Goal: Find specific page/section: Find specific page/section

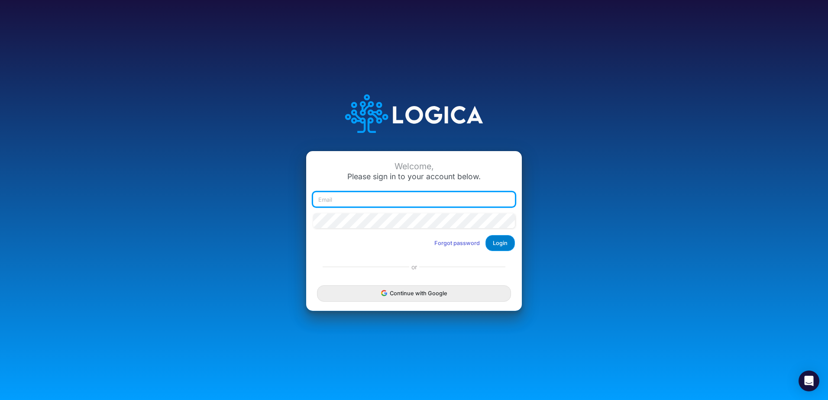
type input "tbalcerzak@deltamed.net"
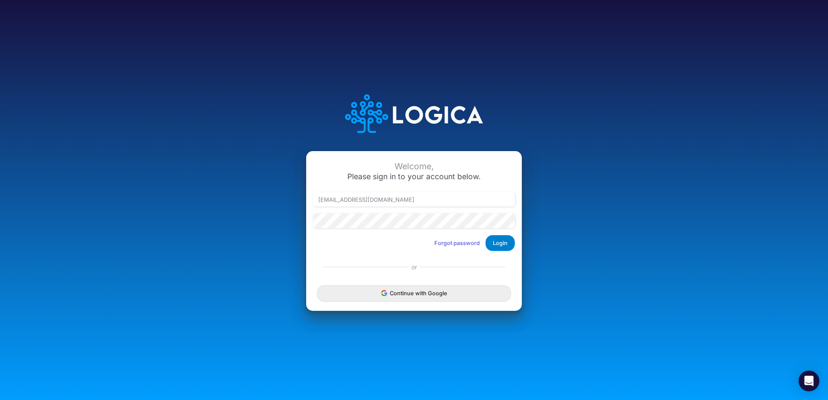
click at [506, 237] on button "Login" at bounding box center [499, 243] width 29 height 16
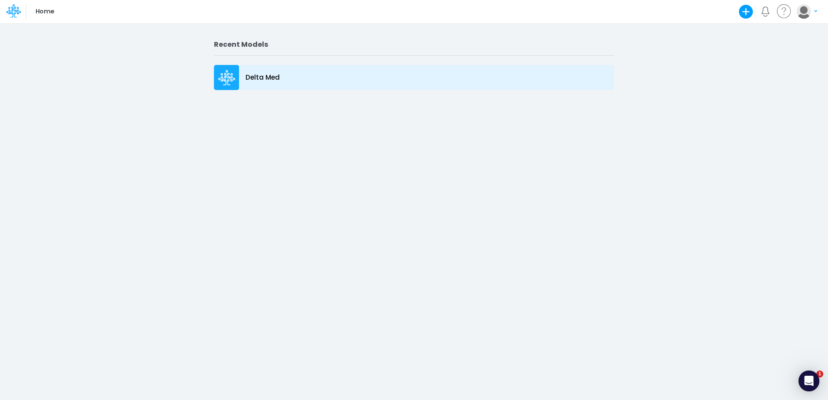
drag, startPoint x: 0, startPoint y: 0, endPoint x: 320, endPoint y: 81, distance: 330.5
click at [320, 81] on div "Delta Med" at bounding box center [414, 77] width 400 height 25
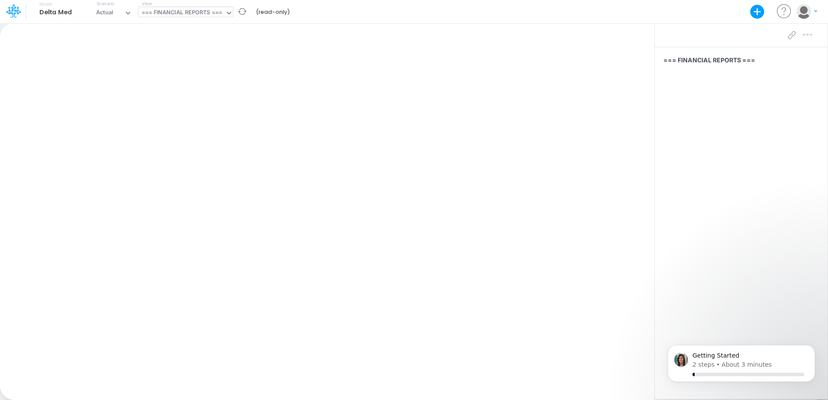
click at [226, 16] on icon at bounding box center [229, 13] width 8 height 8
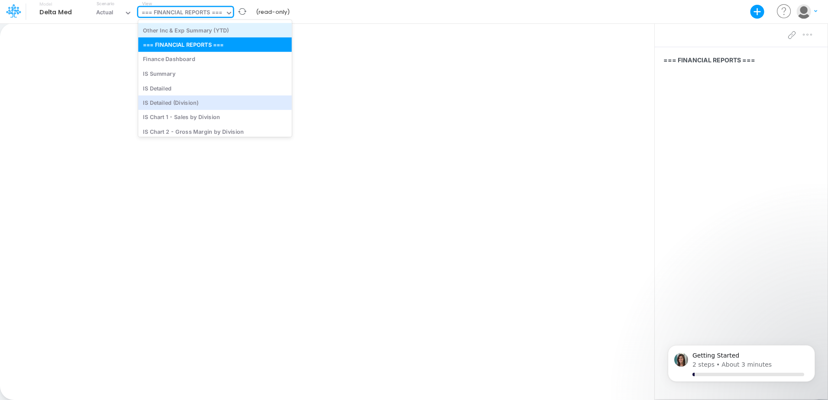
scroll to position [190, 0]
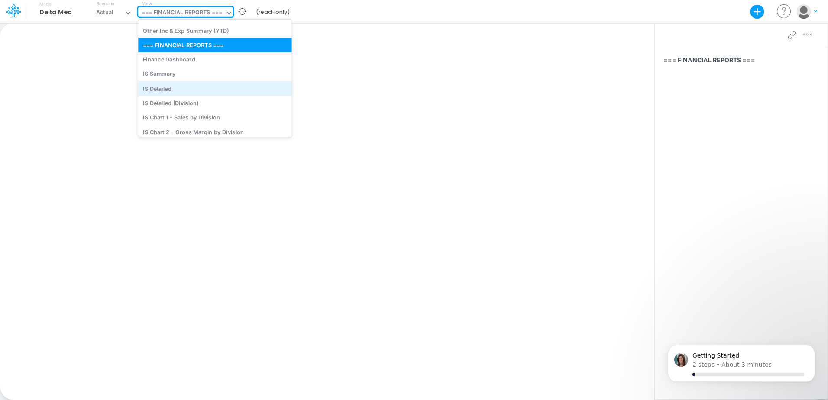
click at [204, 81] on div "IS Detailed" at bounding box center [215, 88] width 154 height 14
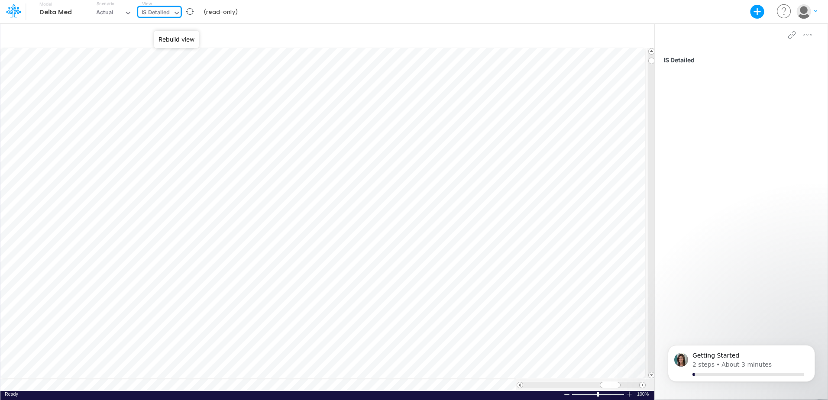
click at [177, 14] on icon at bounding box center [176, 13] width 4 height 3
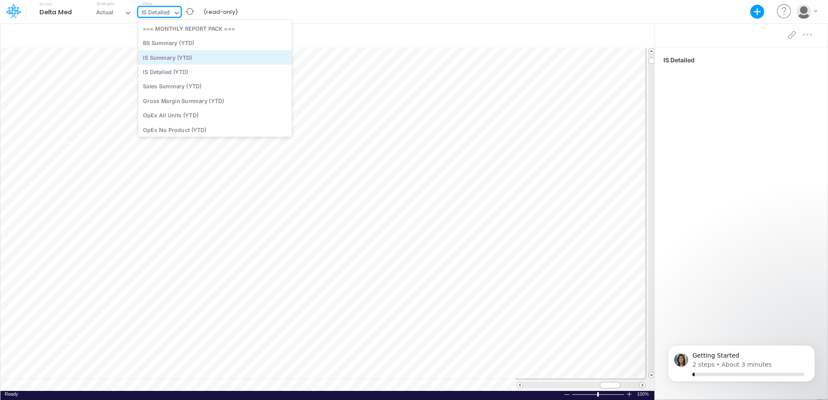
click at [182, 60] on div "IS Summary (YTD)" at bounding box center [215, 57] width 154 height 14
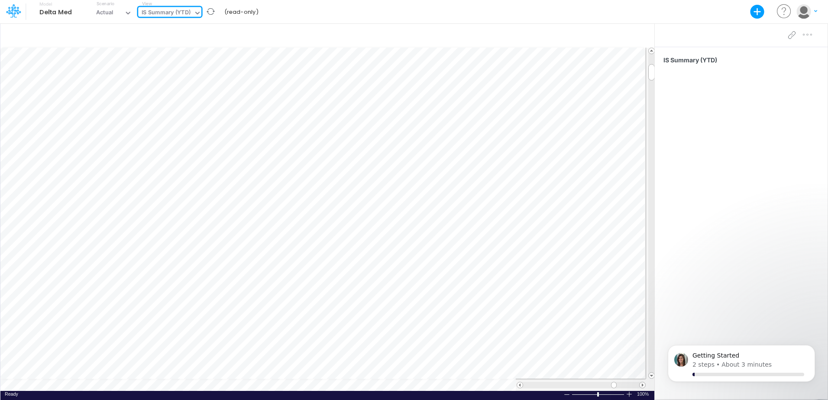
click at [197, 13] on icon at bounding box center [197, 13] width 4 height 3
click at [209, 13] on button "button" at bounding box center [210, 11] width 18 height 32
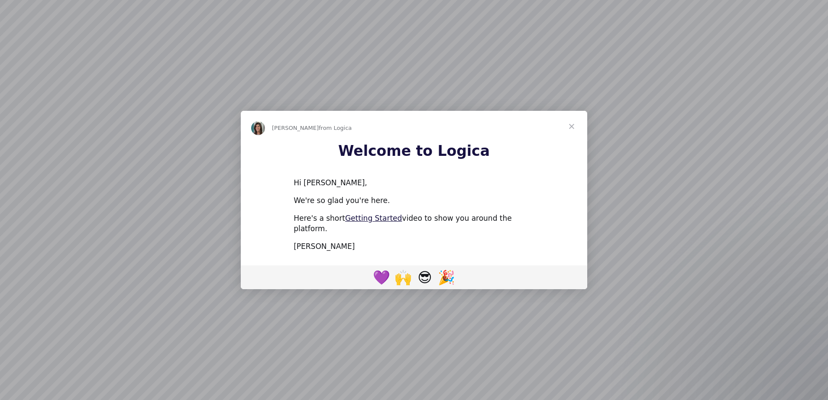
click at [575, 132] on span "Close" at bounding box center [571, 126] width 31 height 31
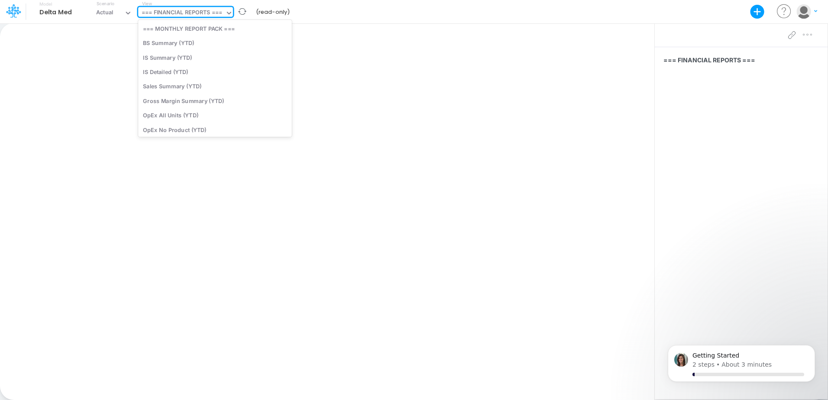
click at [168, 14] on div "=== FINANCIAL REPORTS ===" at bounding box center [182, 13] width 81 height 10
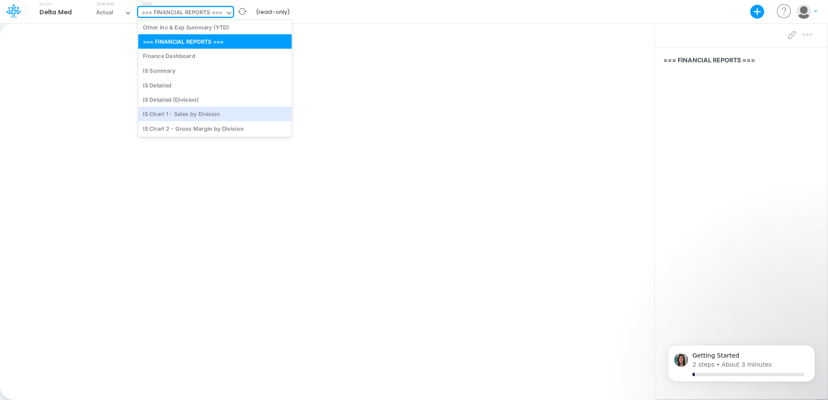
scroll to position [194, 0]
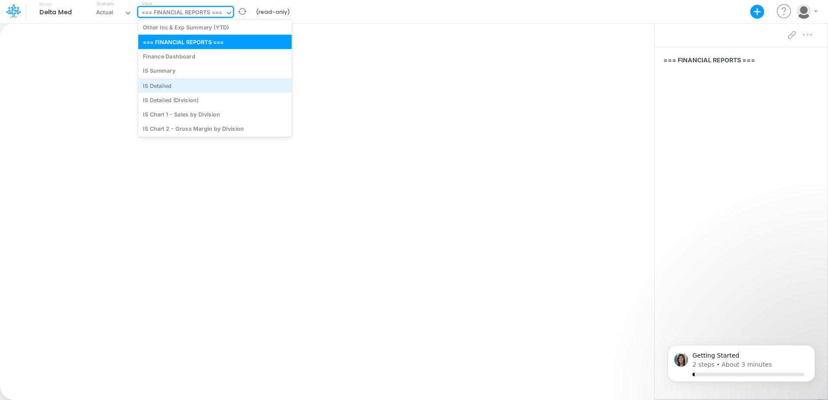
click at [175, 83] on div "IS Detailed" at bounding box center [215, 85] width 154 height 14
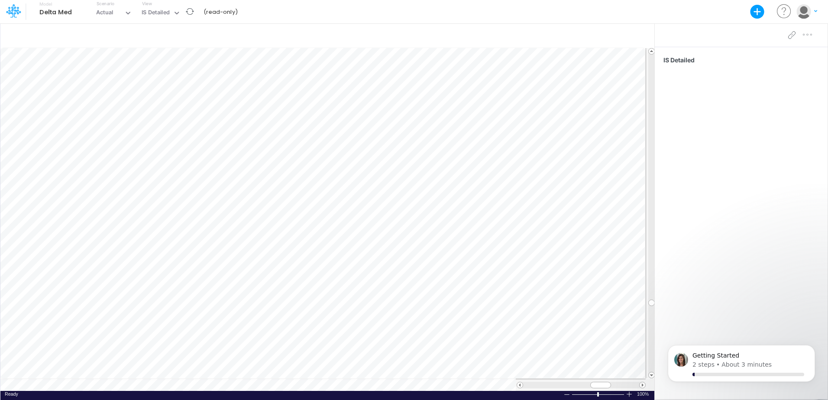
scroll to position [4, 0]
click at [177, 14] on icon at bounding box center [177, 13] width 8 height 8
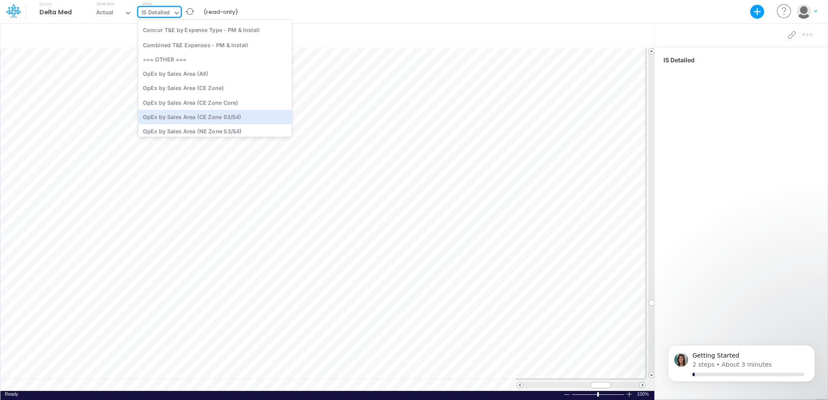
scroll to position [825, 0]
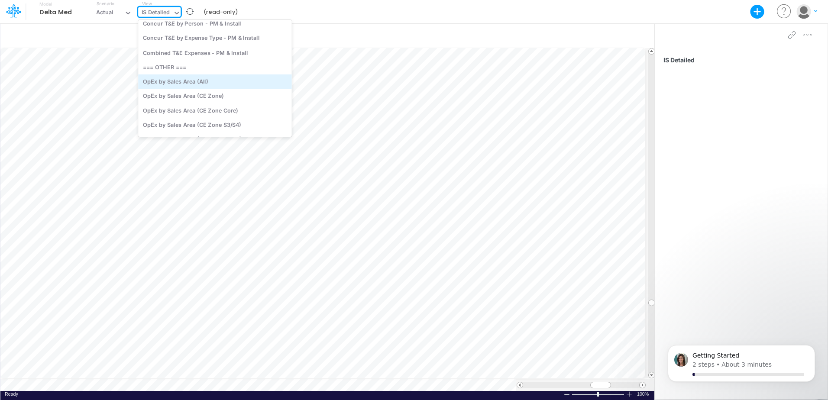
click at [174, 83] on div "OpEx by Sales Area (All)" at bounding box center [215, 81] width 154 height 14
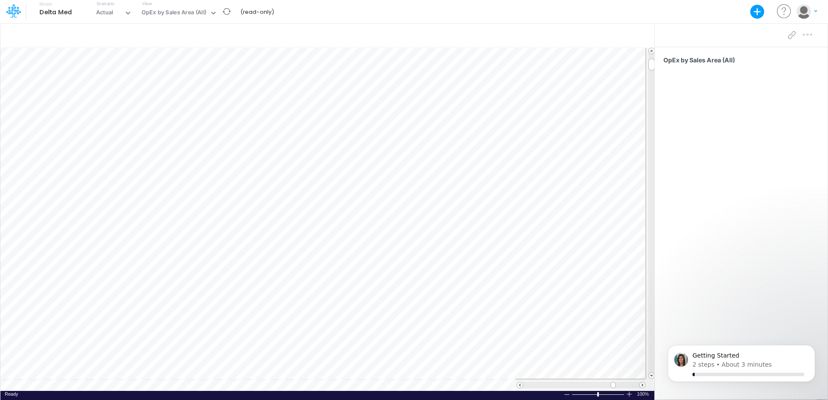
scroll to position [4, 0]
click at [209, 16] on div "OpEx by Sales Area (All)" at bounding box center [177, 12] width 79 height 10
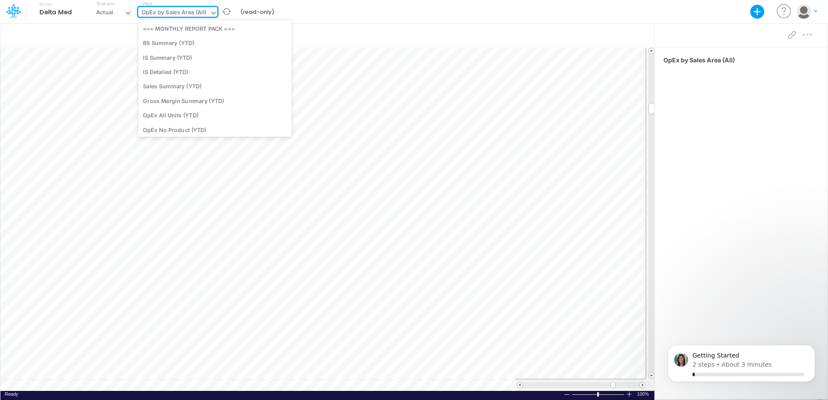
scroll to position [777, 0]
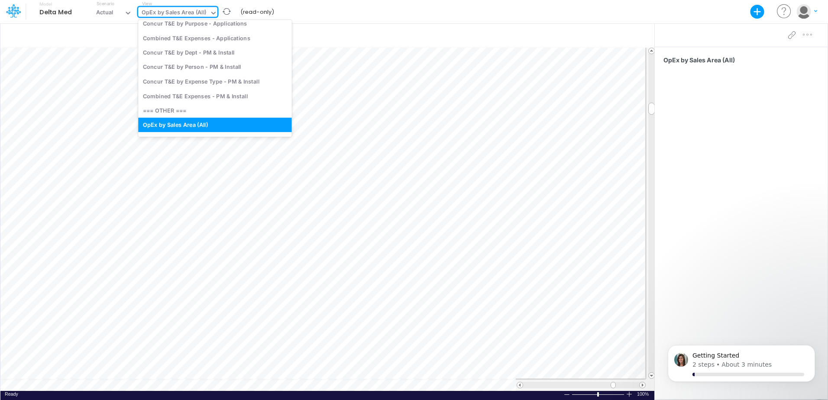
click at [56, 18] on h5 "Model Delta Med" at bounding box center [51, 12] width 42 height 20
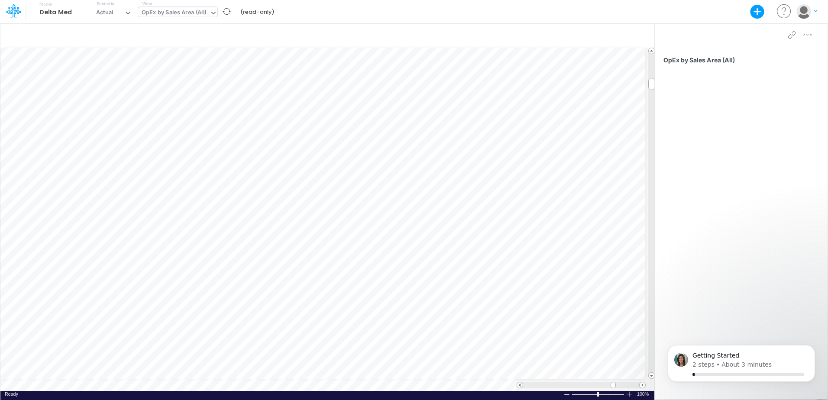
click at [205, 12] on div "OpEx by Sales Area (All)" at bounding box center [174, 13] width 65 height 10
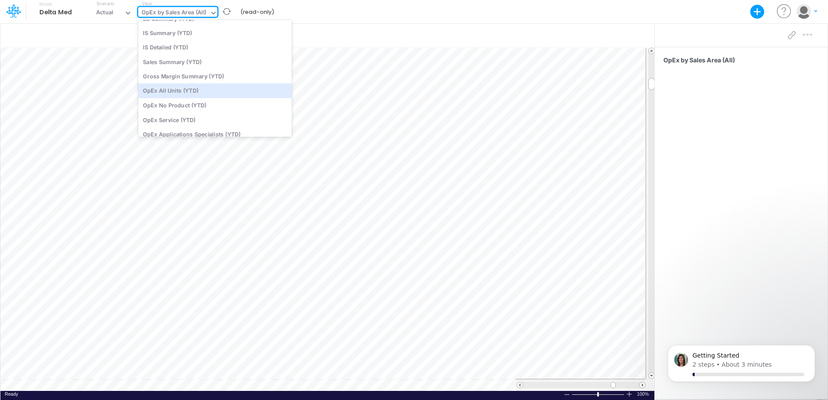
scroll to position [29, 0]
click at [173, 85] on div "OpEx All Units (YTD)" at bounding box center [215, 88] width 154 height 14
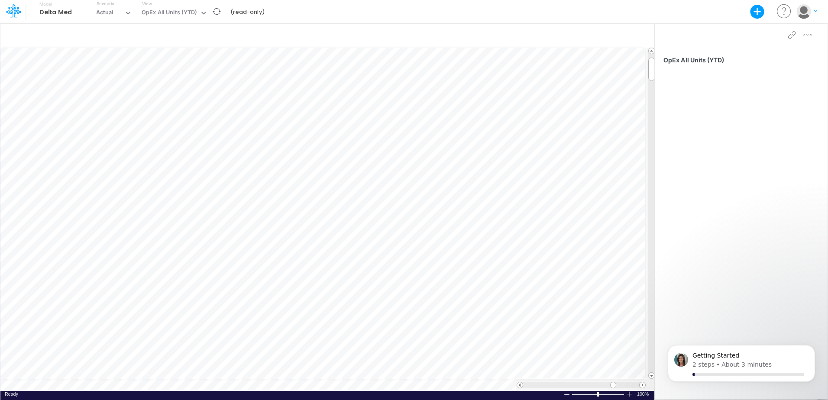
scroll to position [4, 0]
